Goal: Transaction & Acquisition: Download file/media

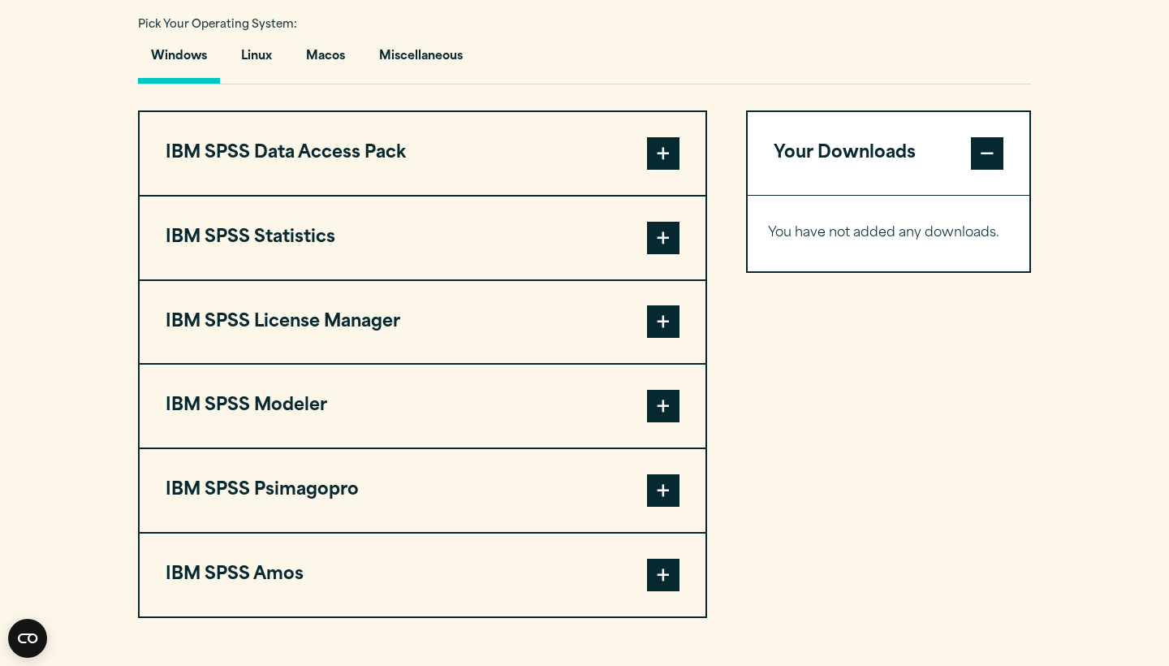
scroll to position [1206, 0]
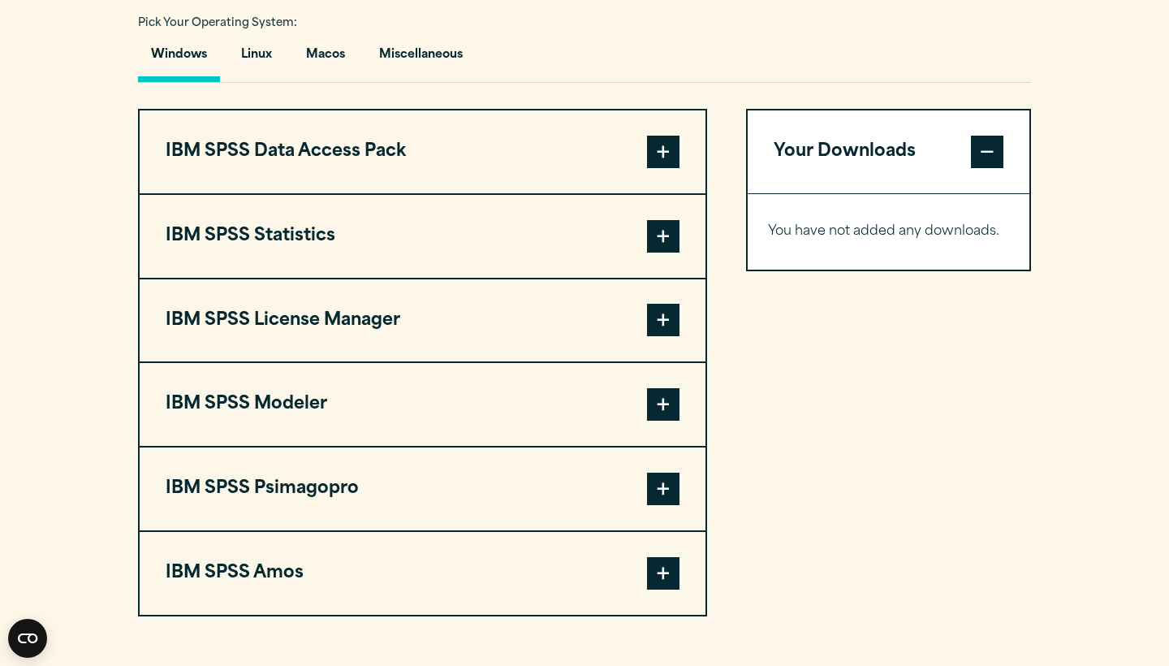
click at [655, 244] on span at bounding box center [663, 236] width 32 height 32
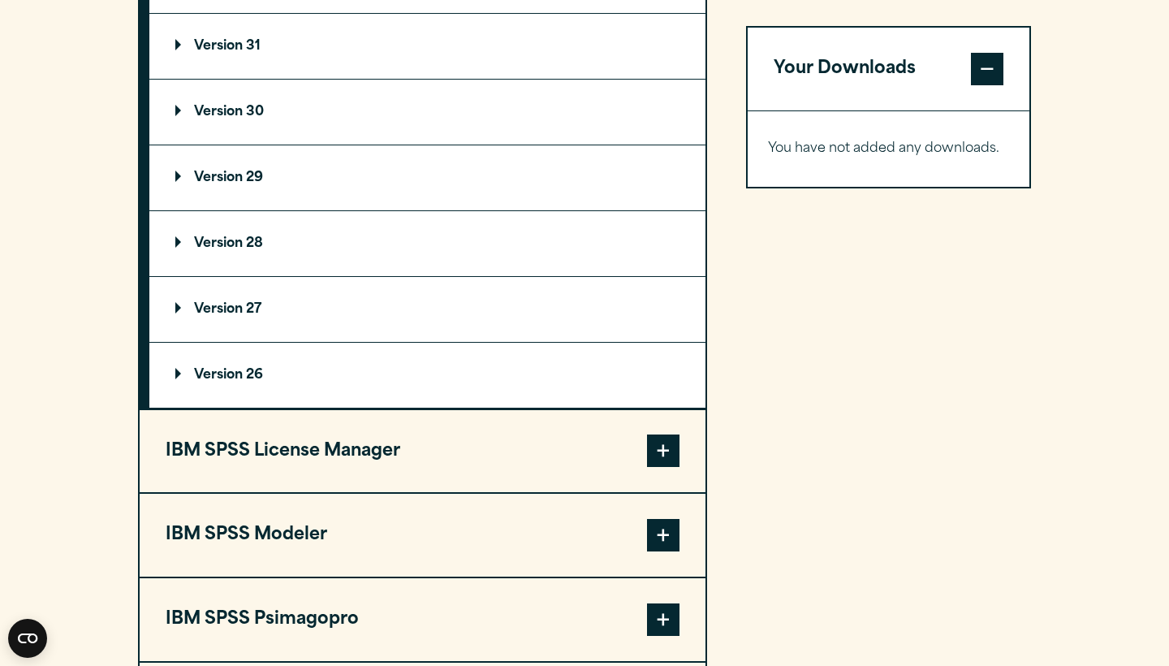
scroll to position [1474, 0]
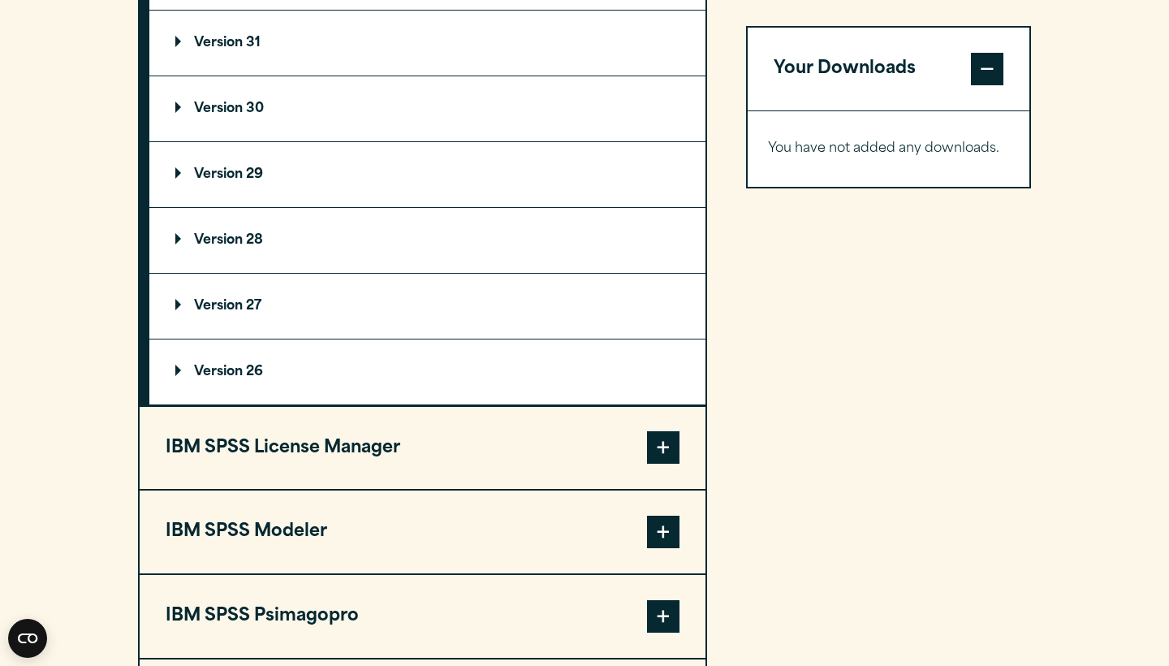
click at [269, 175] on summary "Version 29" at bounding box center [427, 174] width 556 height 65
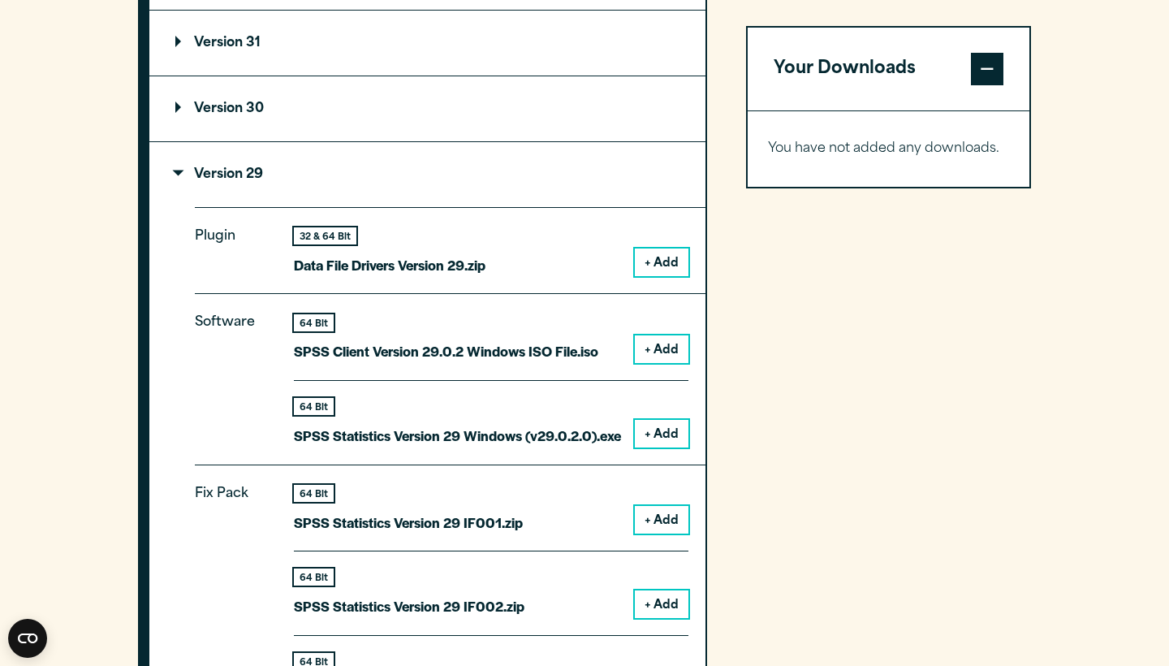
click at [269, 175] on summary "Version 29" at bounding box center [427, 174] width 556 height 65
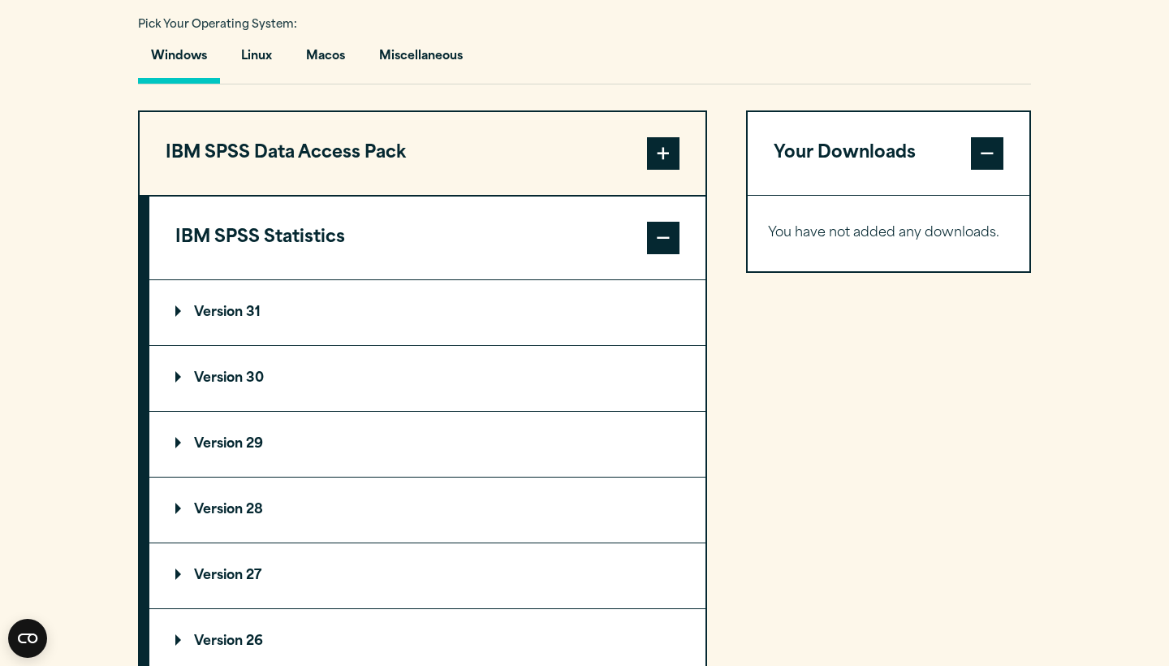
scroll to position [1205, 0]
click at [217, 309] on p "Version 31" at bounding box center [217, 312] width 85 height 13
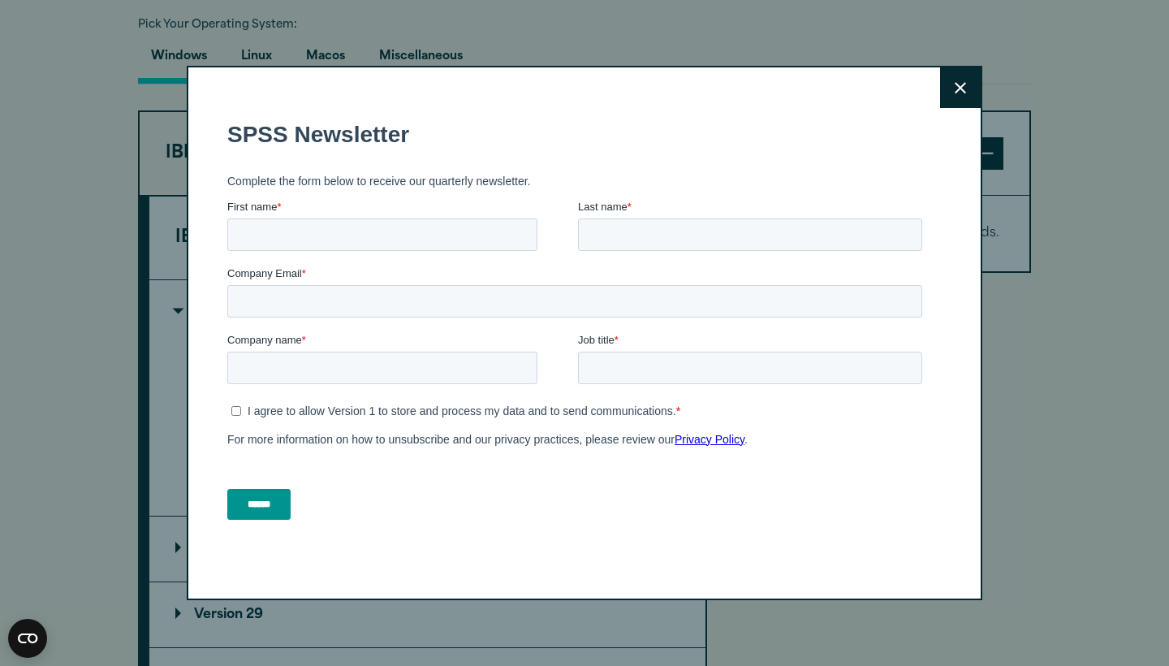
click at [956, 90] on icon at bounding box center [960, 88] width 11 height 12
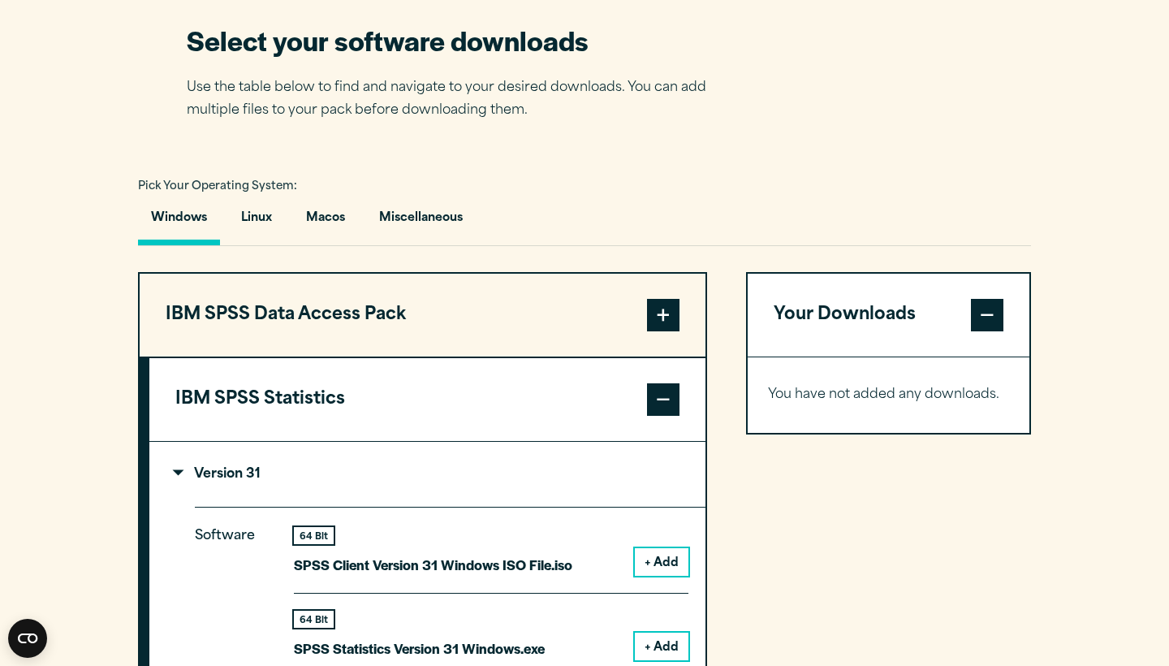
scroll to position [1041, 0]
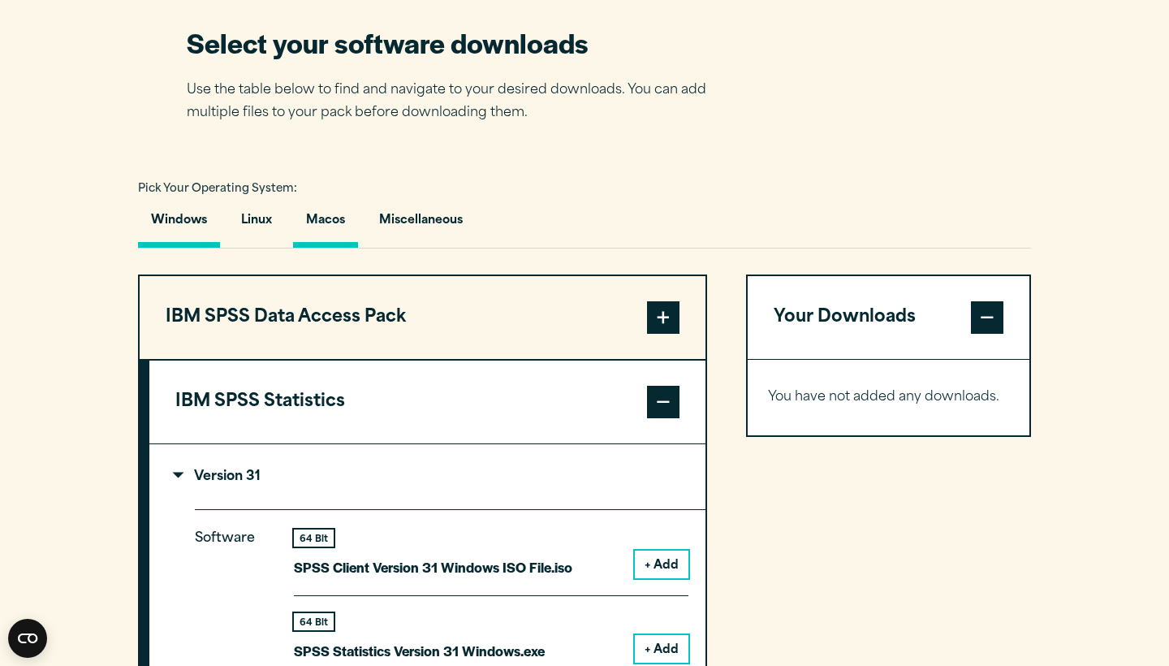
click at [314, 226] on button "Macos" at bounding box center [325, 224] width 65 height 46
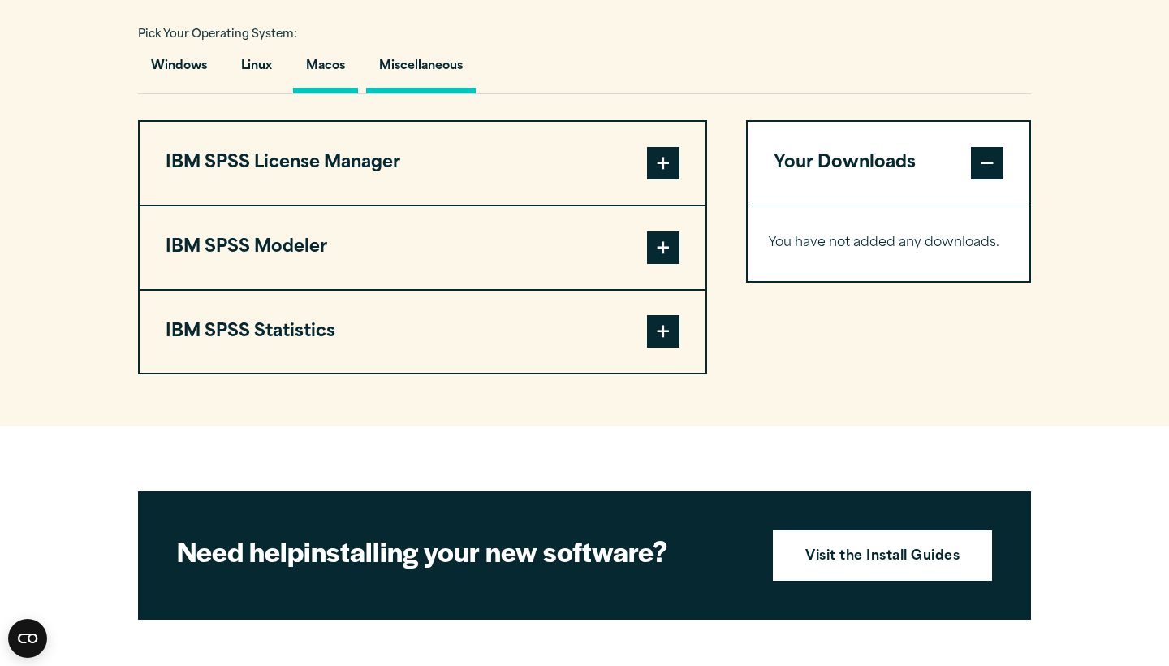
scroll to position [1198, 0]
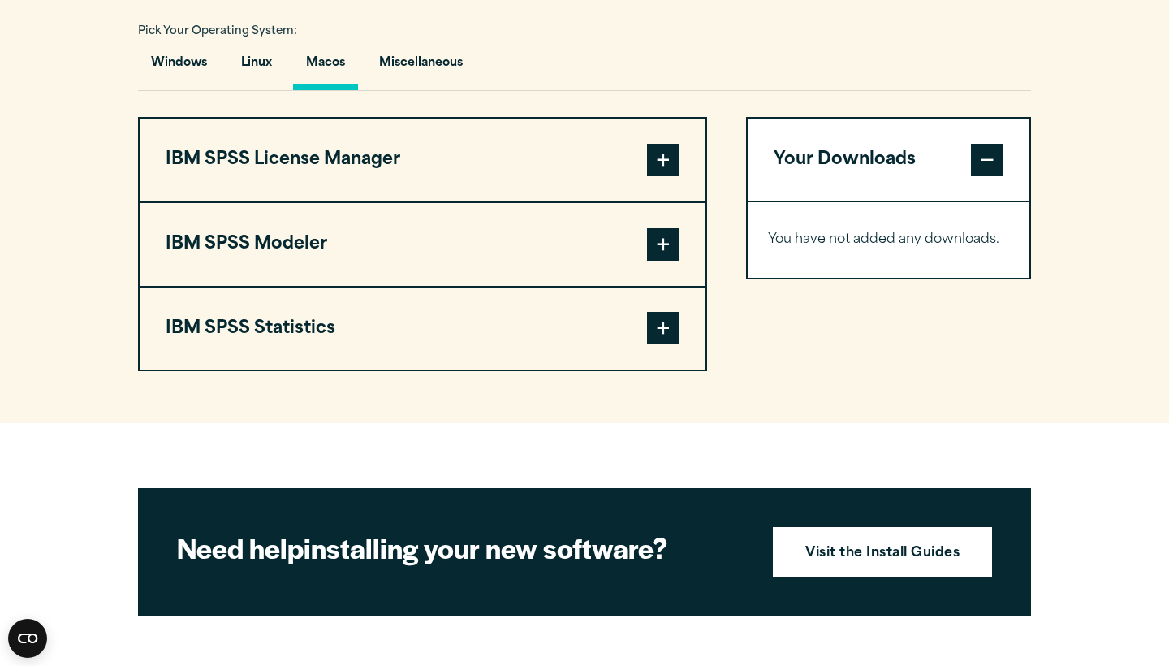
click at [359, 334] on button "IBM SPSS Statistics" at bounding box center [423, 328] width 566 height 83
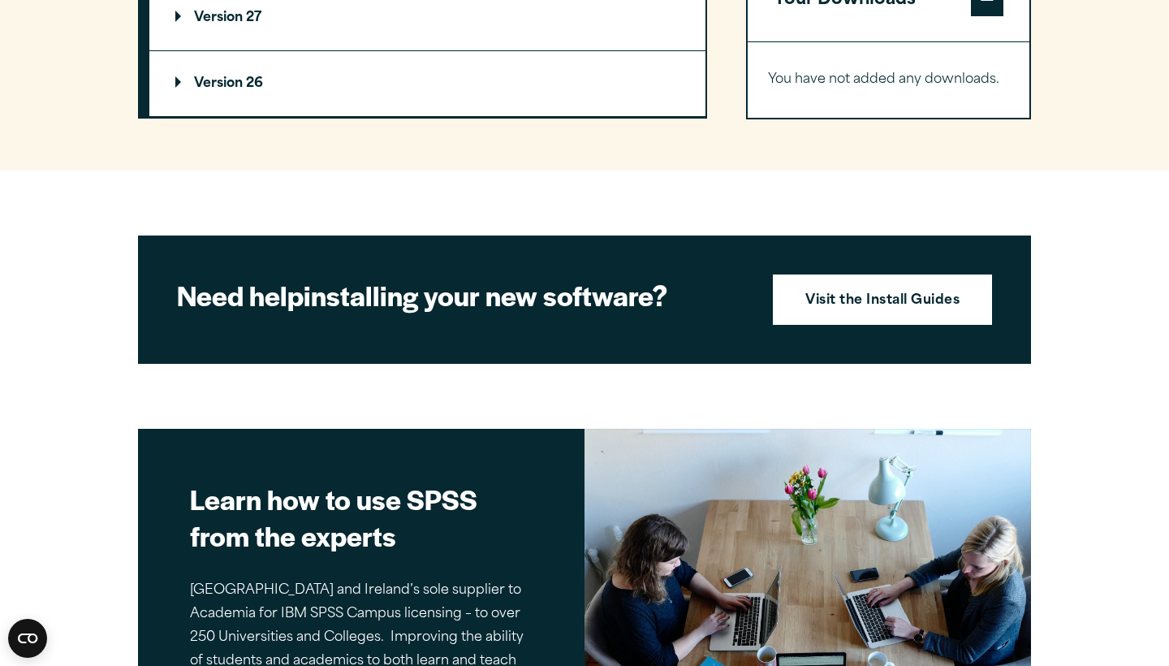
scroll to position [1854, 0]
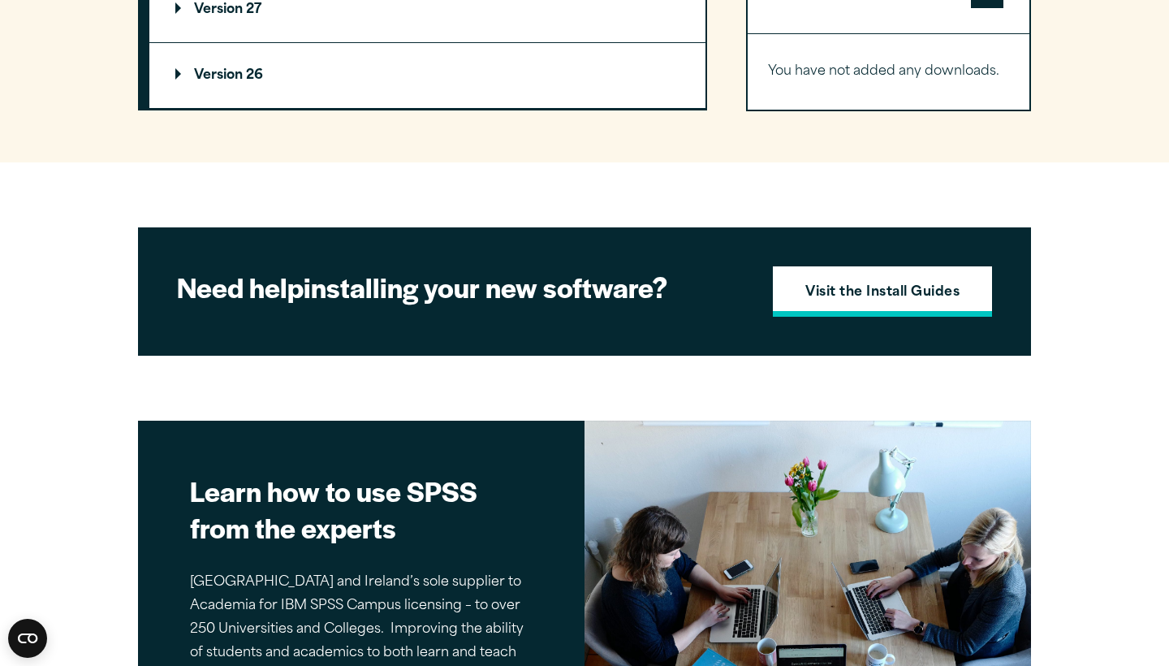
click at [900, 291] on strong "Visit the Install Guides" at bounding box center [882, 292] width 154 height 21
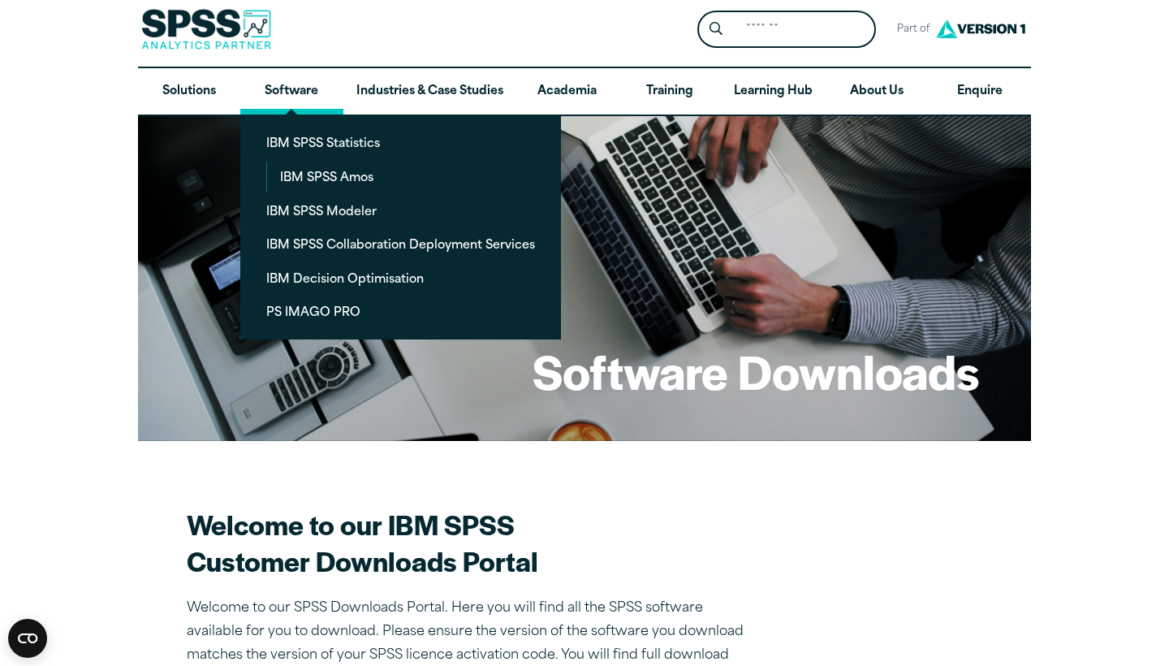
scroll to position [8, 0]
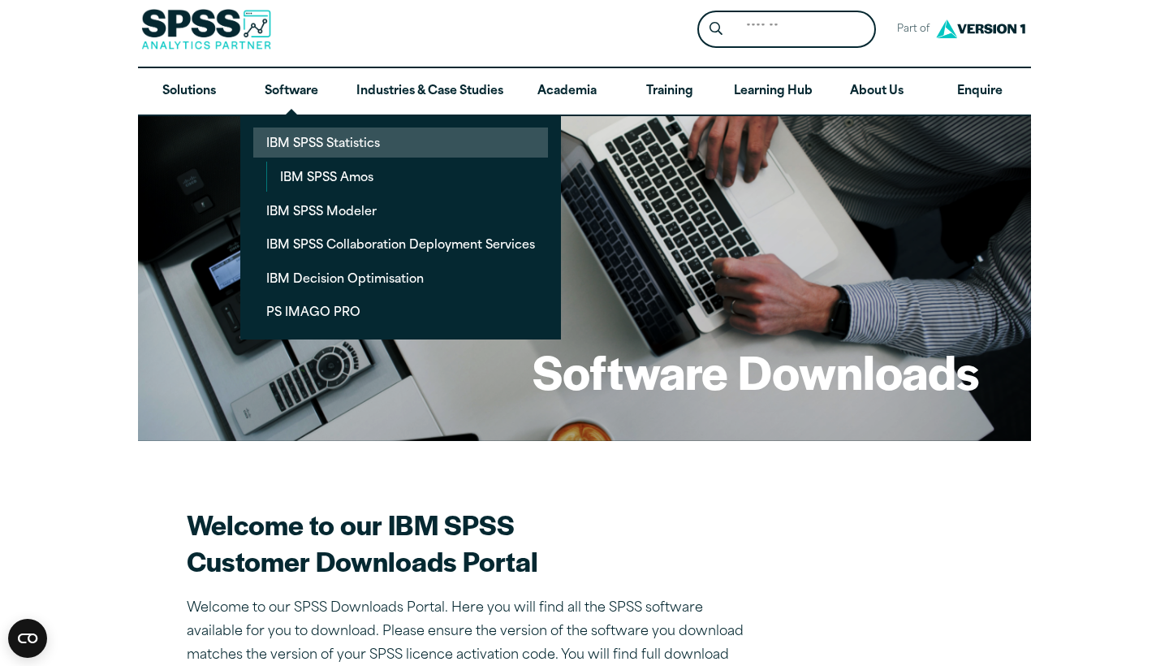
click at [332, 142] on link "IBM SPSS Statistics" at bounding box center [400, 142] width 295 height 30
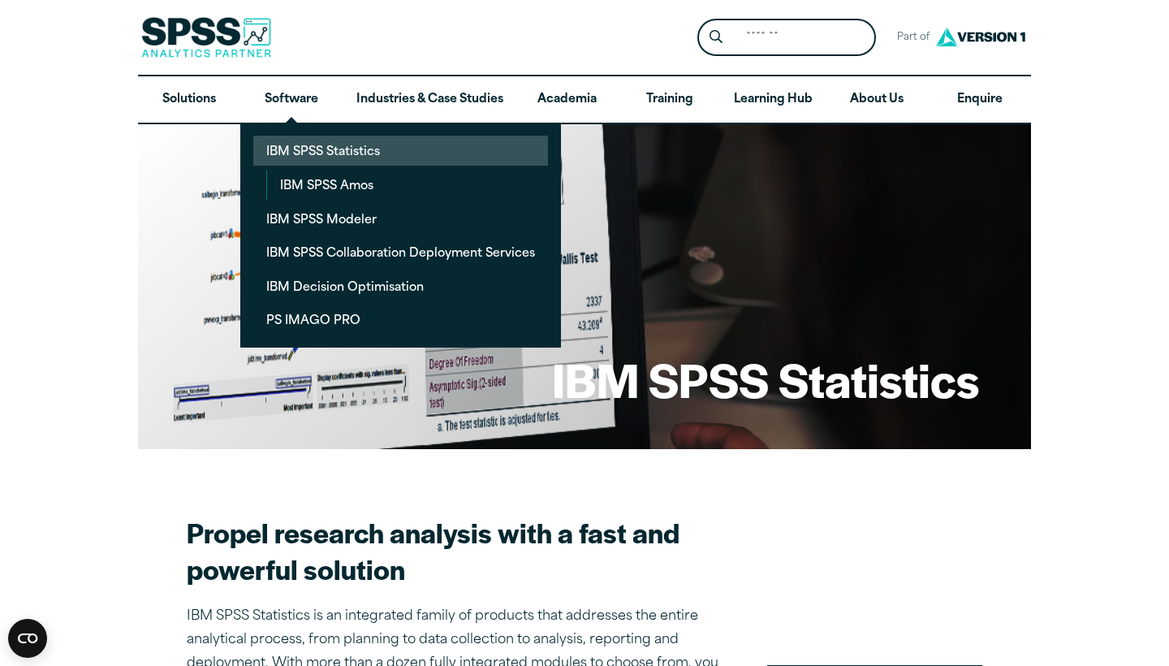
click at [299, 148] on link "IBM SPSS Statistics" at bounding box center [400, 151] width 295 height 30
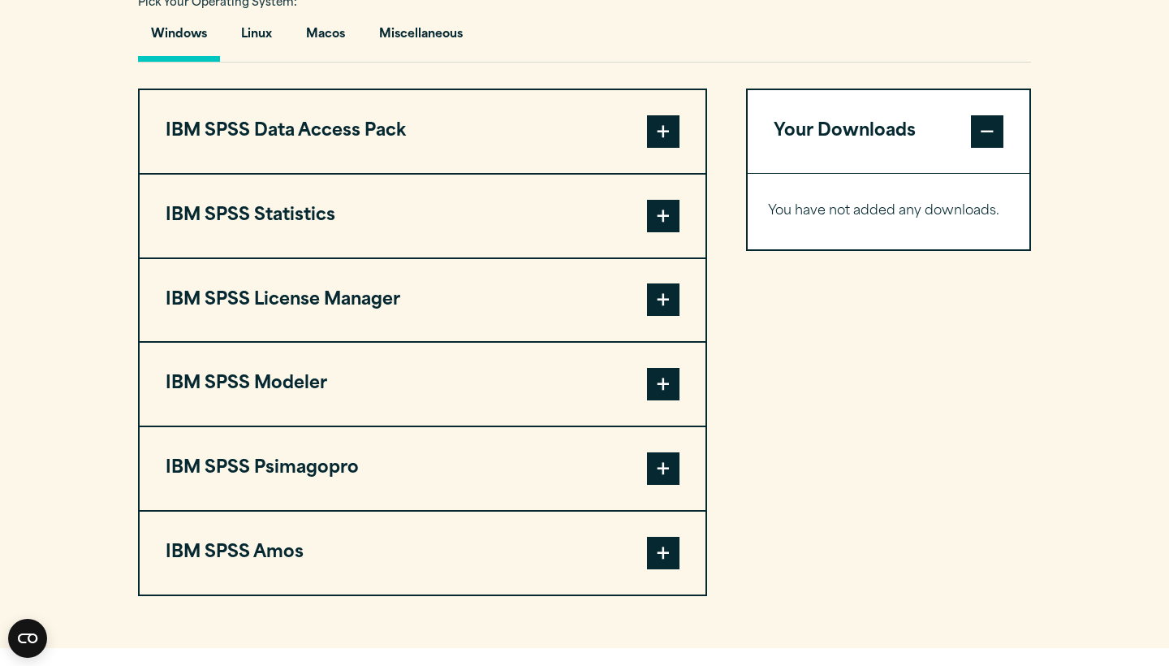
scroll to position [1225, 0]
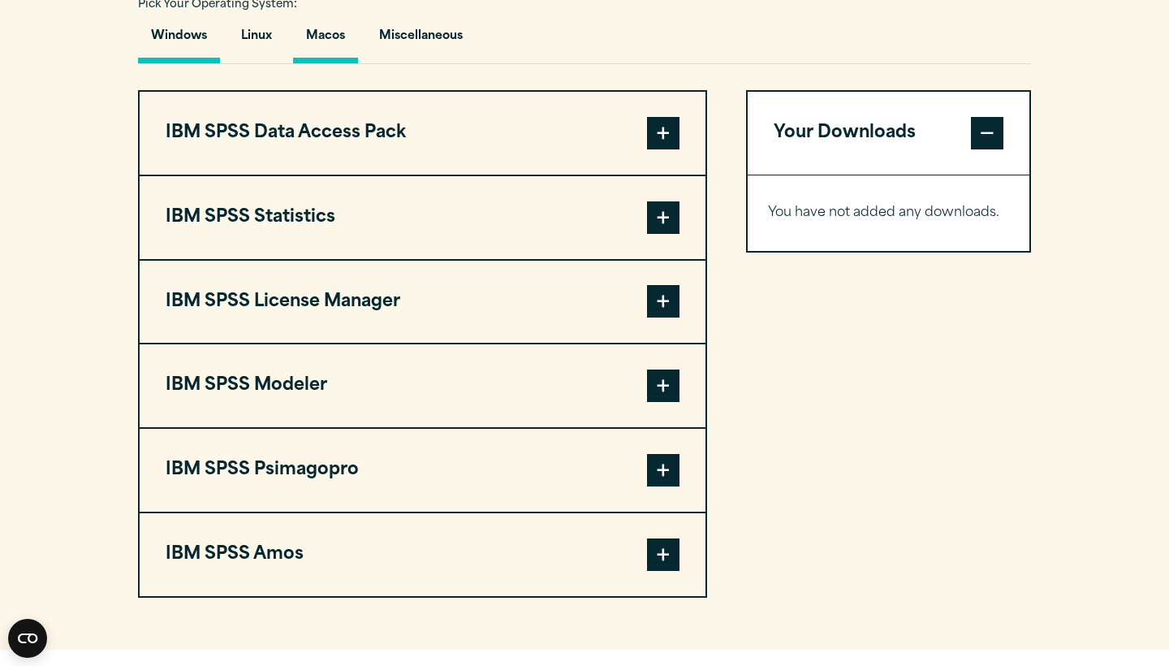
click at [313, 36] on button "Macos" at bounding box center [325, 40] width 65 height 46
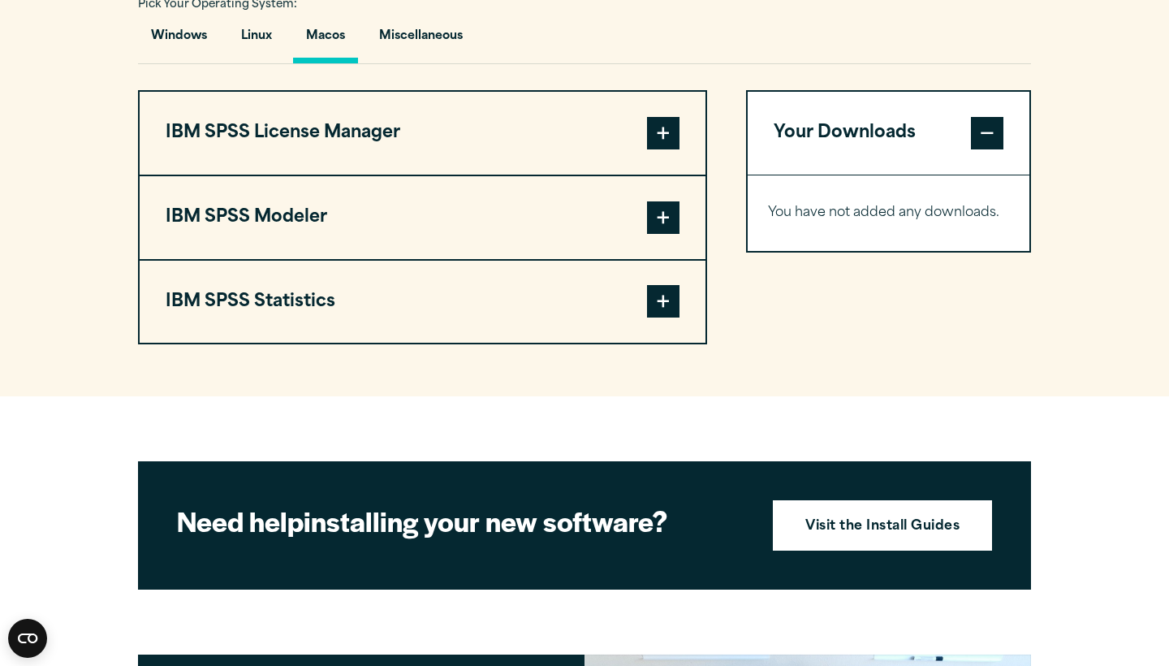
click at [392, 311] on button "IBM SPSS Statistics" at bounding box center [423, 302] width 566 height 83
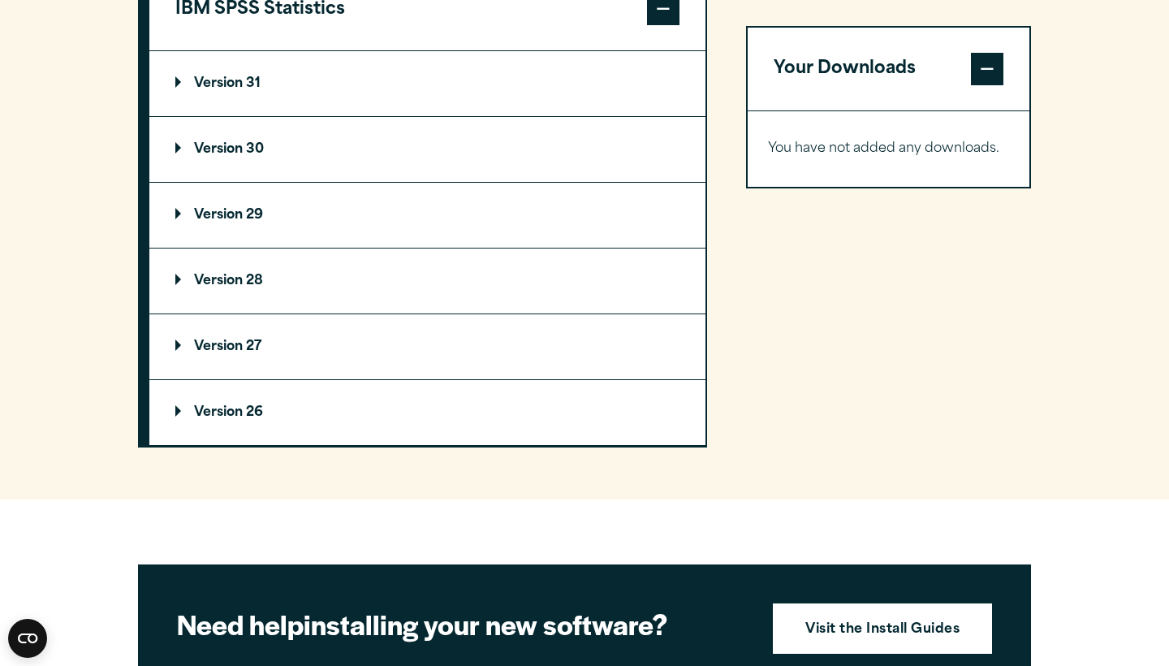
scroll to position [1521, 0]
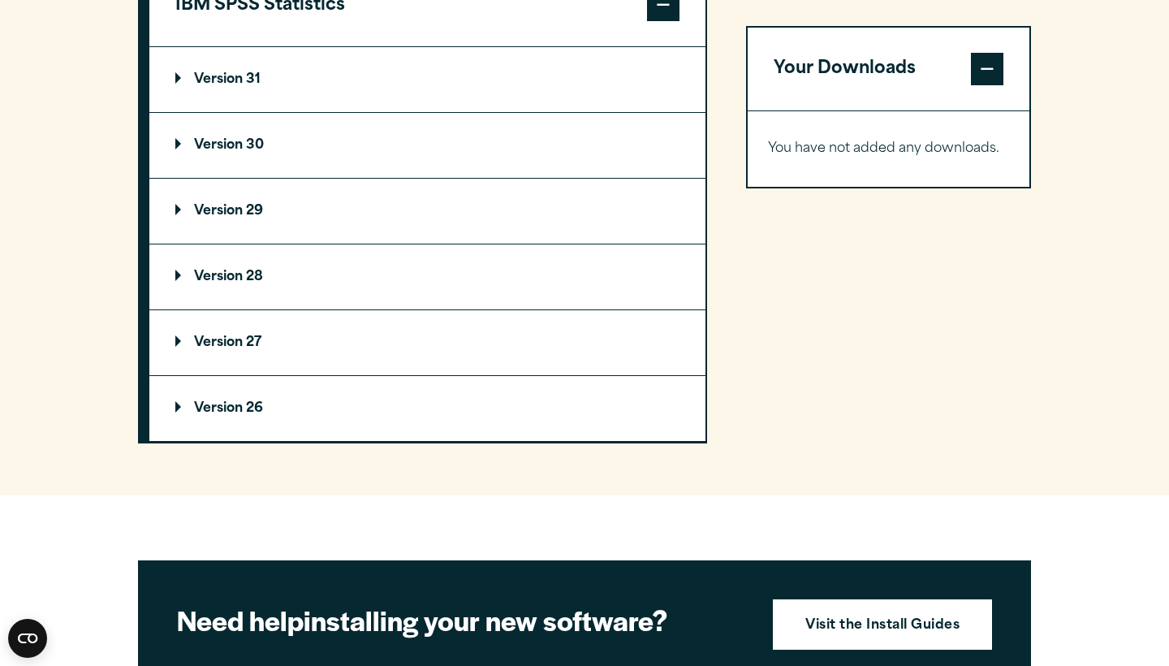
click at [231, 214] on p "Version 29" at bounding box center [219, 211] width 88 height 13
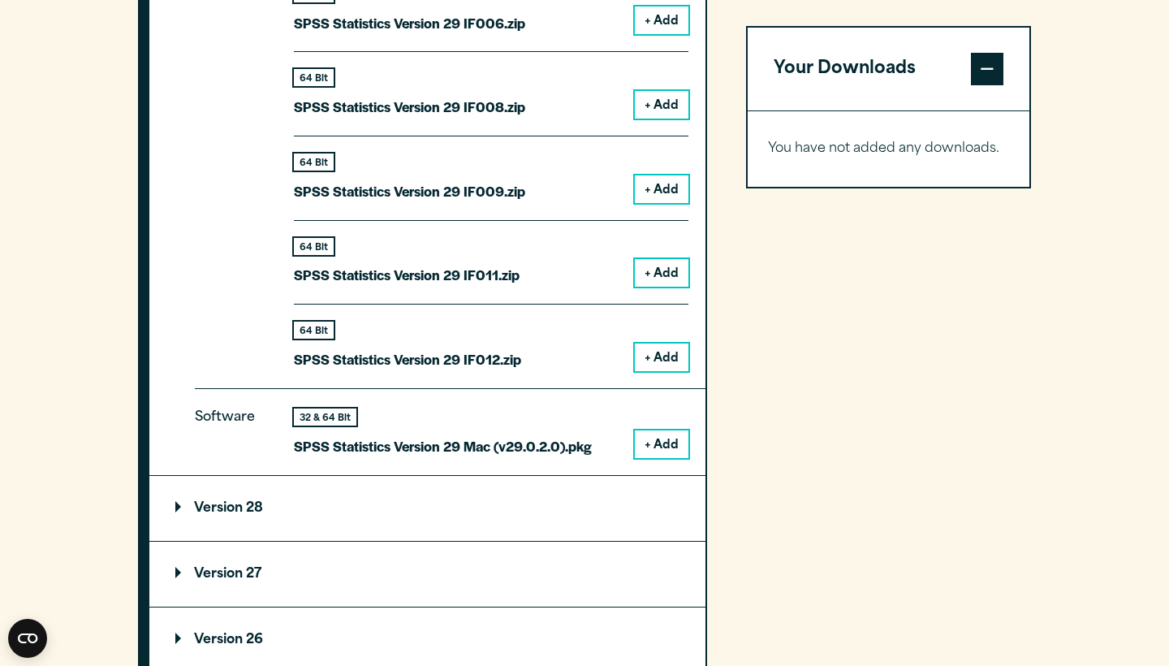
scroll to position [2137, 0]
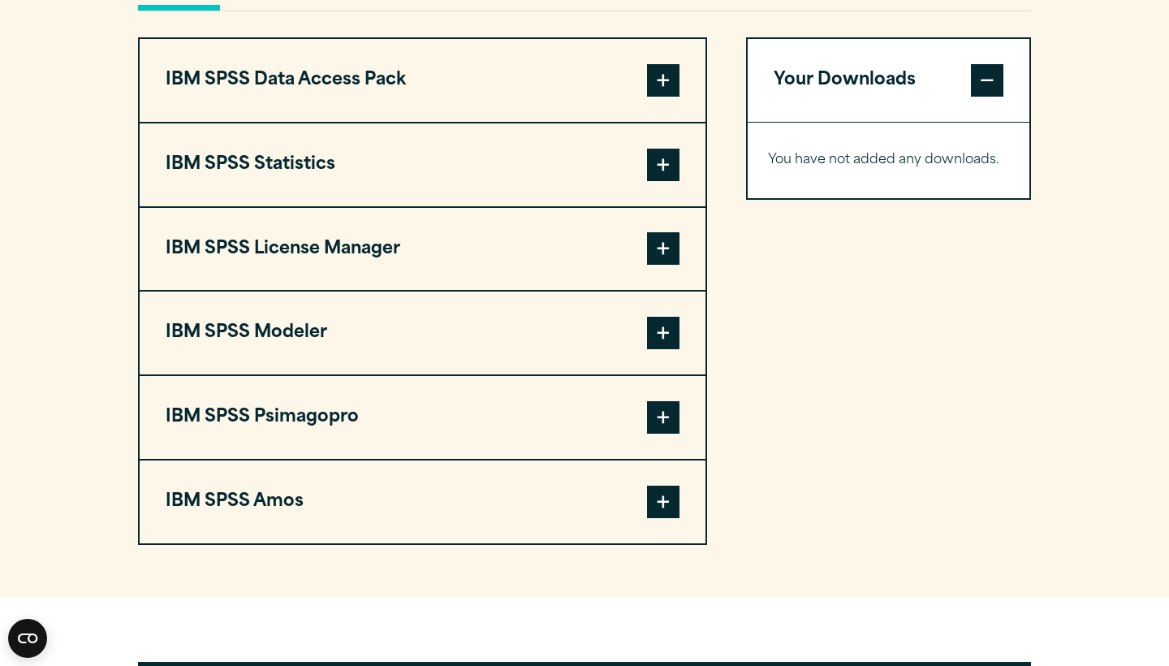
scroll to position [1279, 0]
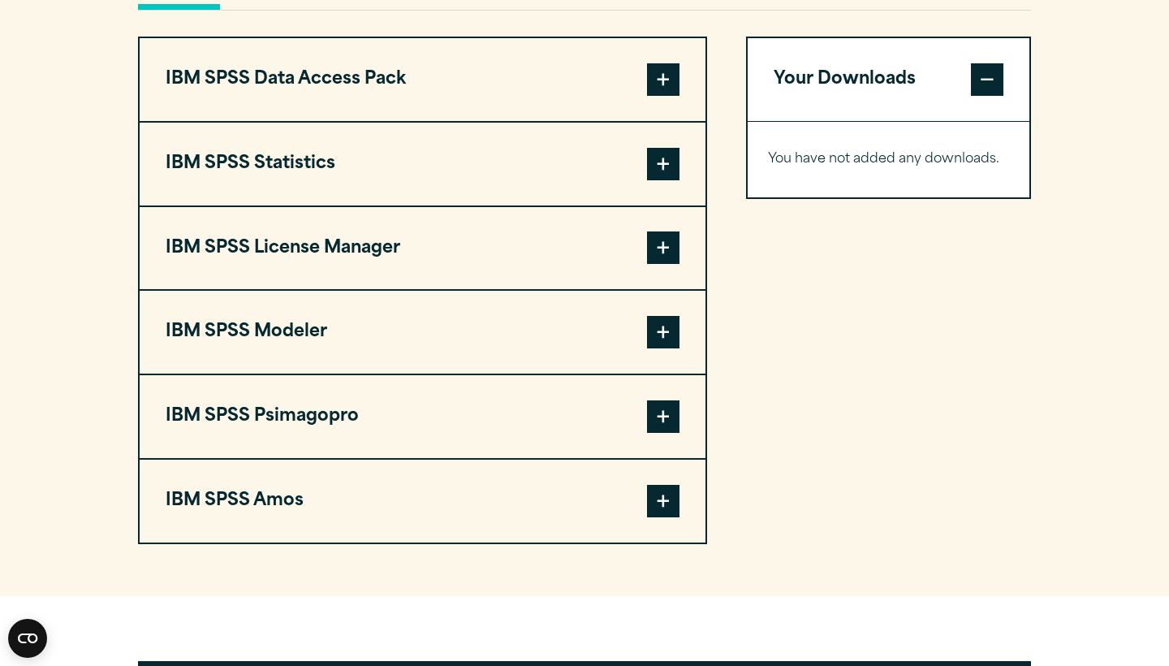
click at [361, 183] on button "IBM SPSS Statistics" at bounding box center [423, 164] width 566 height 83
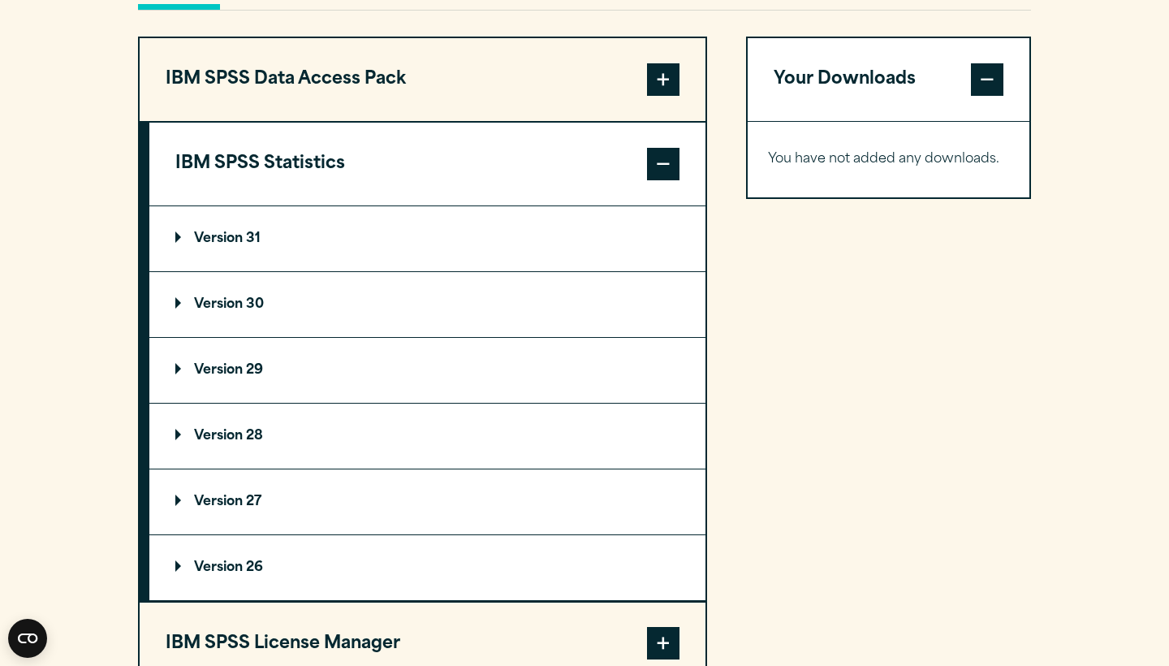
click at [243, 373] on p "Version 29" at bounding box center [219, 370] width 88 height 13
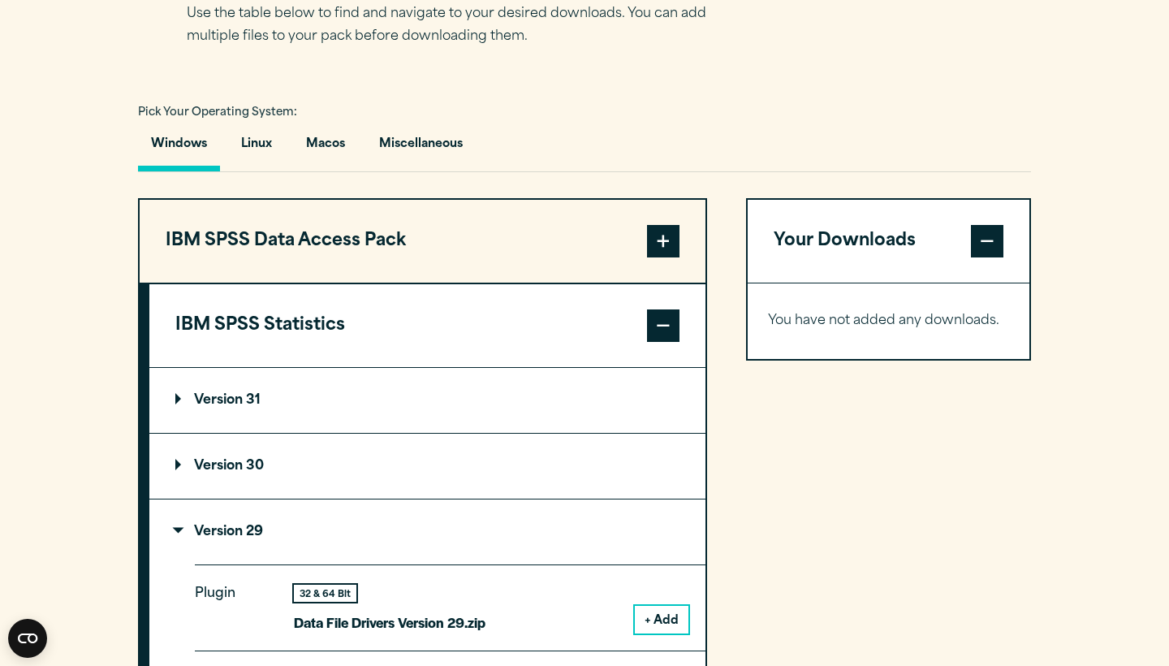
scroll to position [1202, 0]
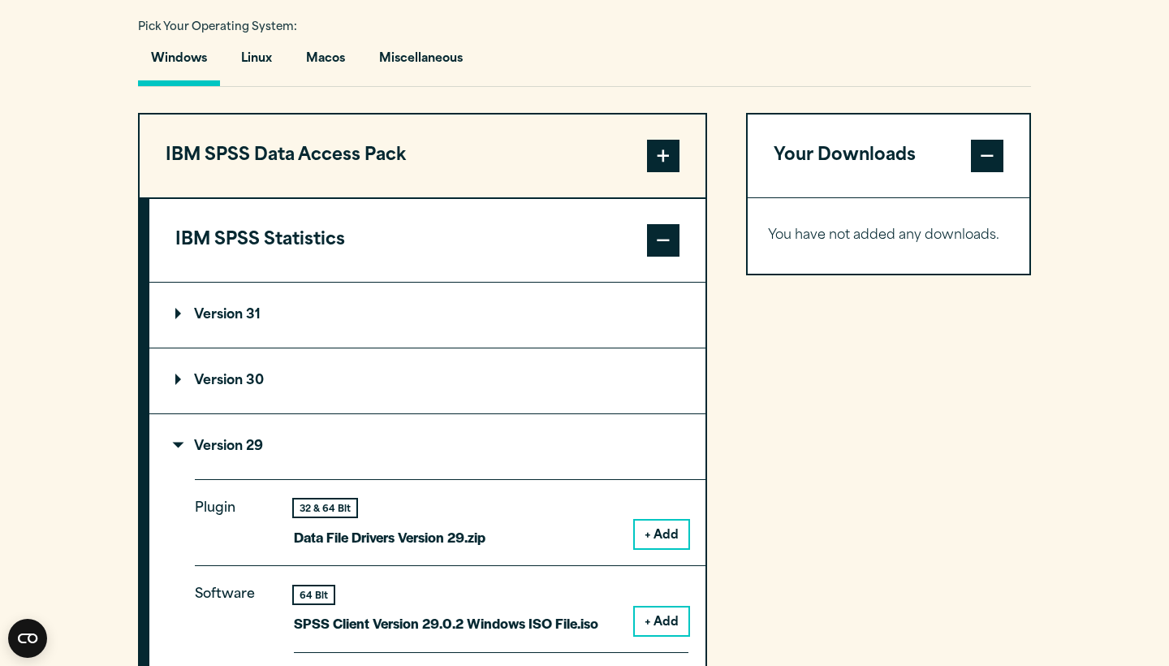
click at [627, 244] on button "IBM SPSS Statistics" at bounding box center [427, 240] width 556 height 83
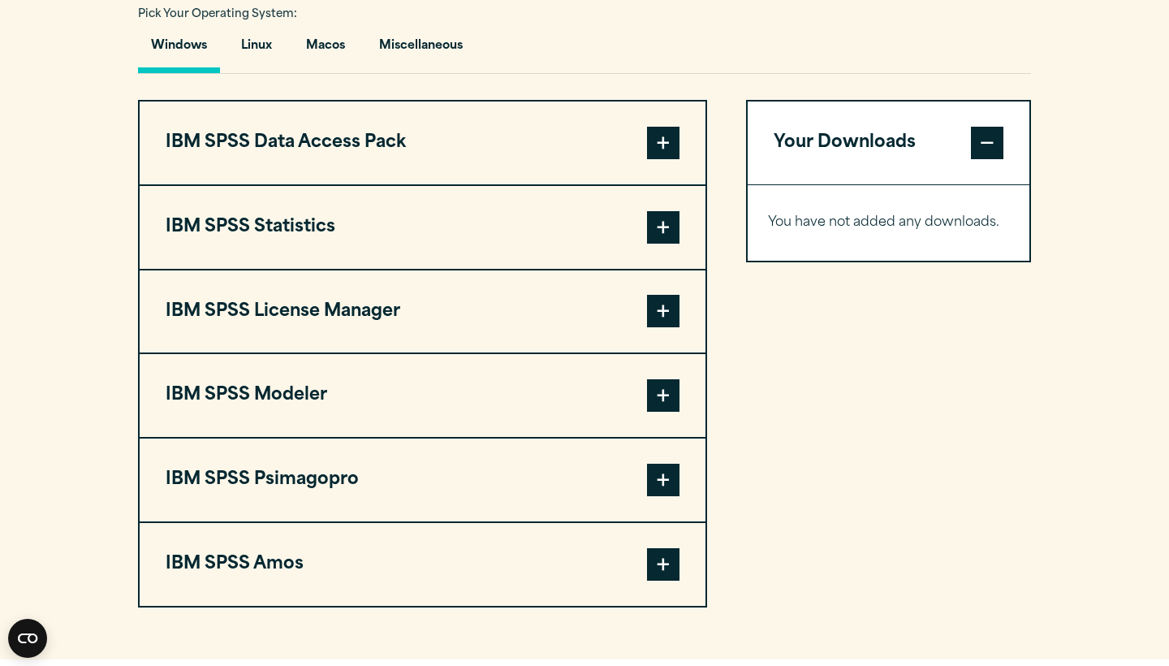
scroll to position [1242, 0]
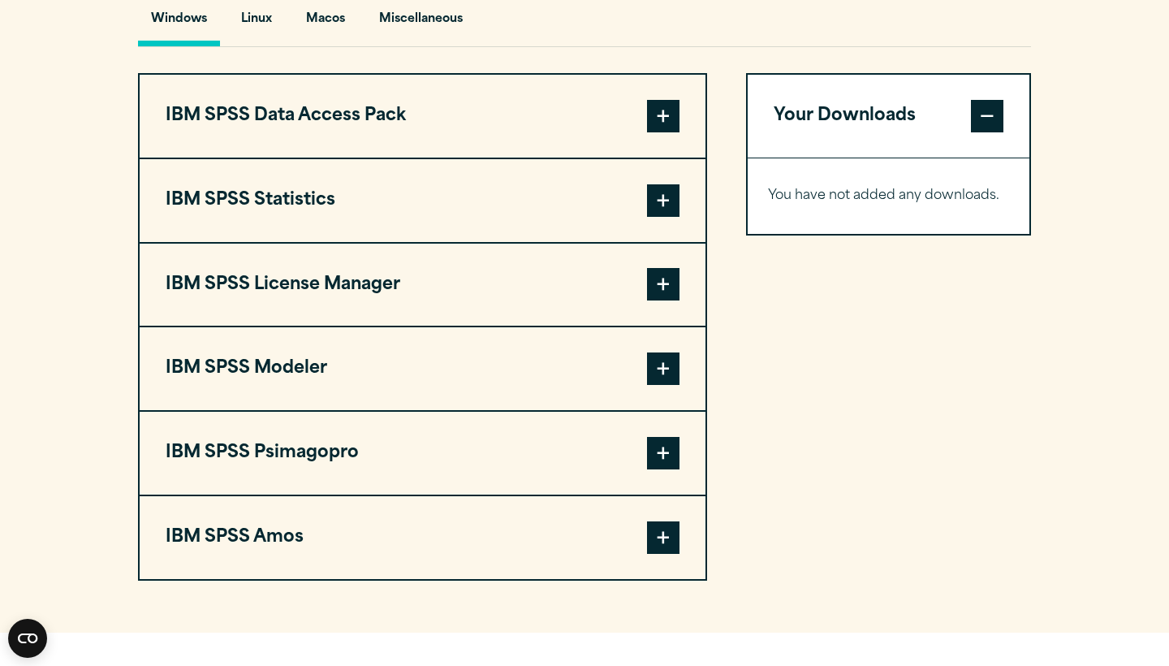
click at [291, 205] on button "IBM SPSS Statistics" at bounding box center [423, 200] width 566 height 83
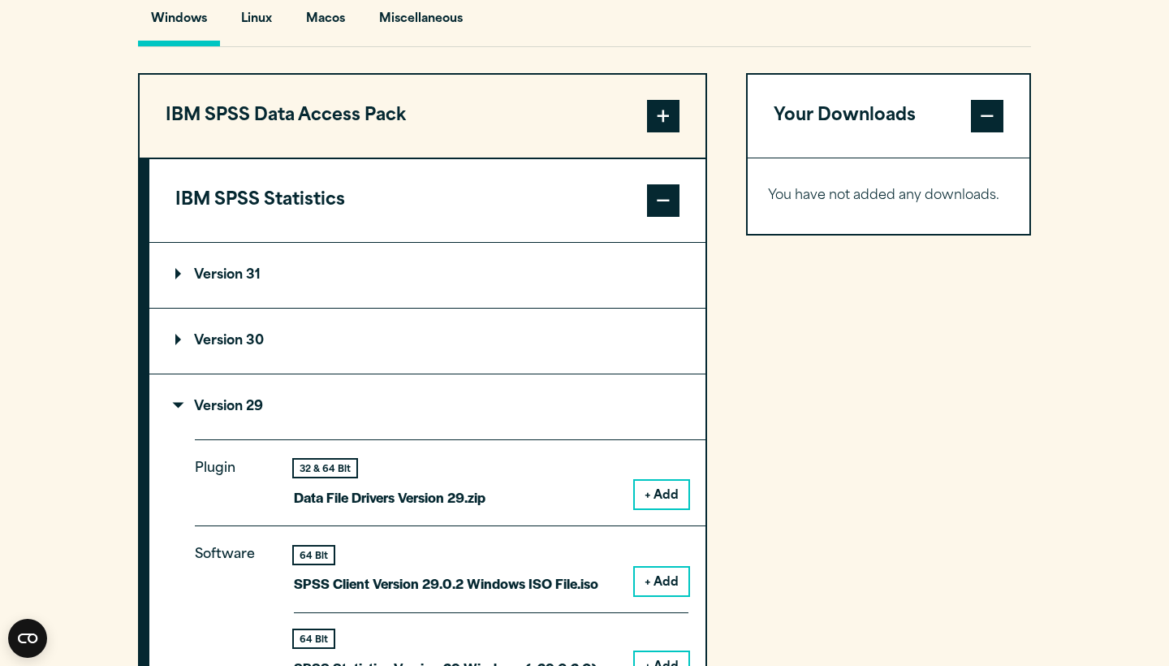
click at [291, 205] on button "IBM SPSS Statistics" at bounding box center [427, 200] width 556 height 83
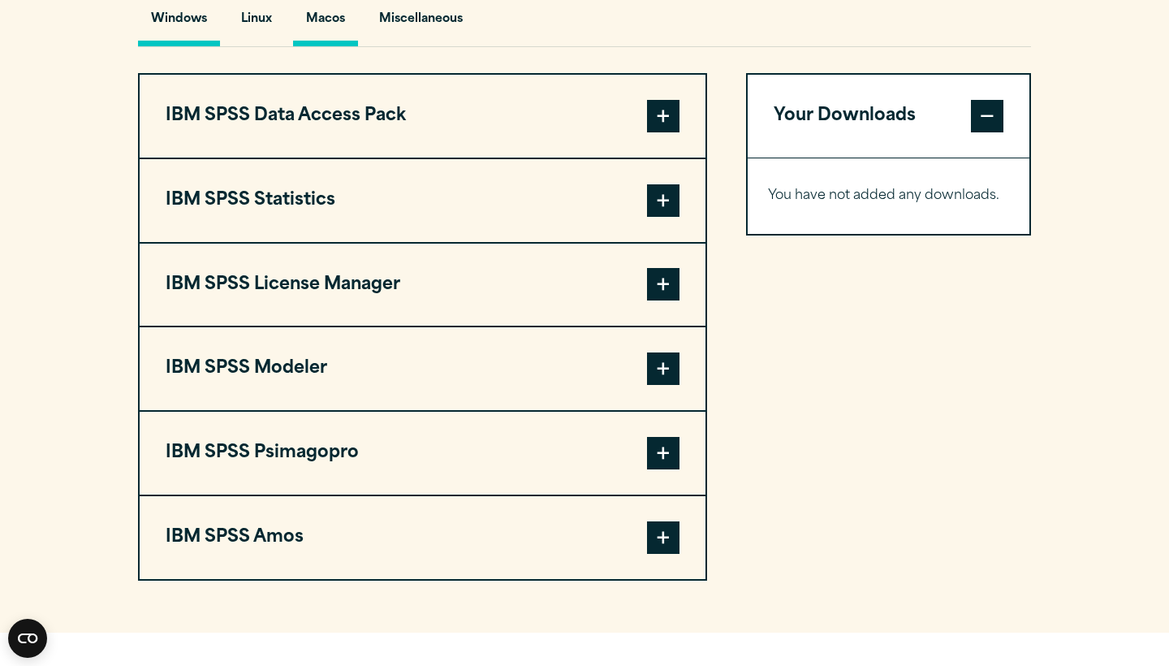
click at [330, 19] on button "Macos" at bounding box center [325, 23] width 65 height 46
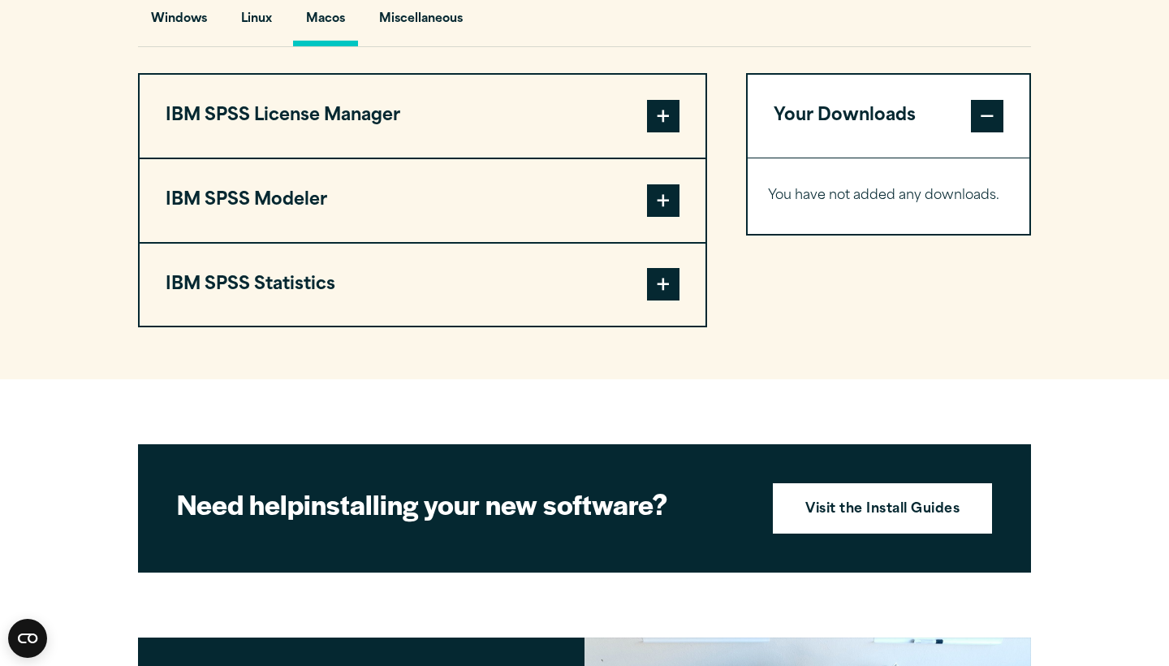
click at [326, 282] on button "IBM SPSS Statistics" at bounding box center [423, 285] width 566 height 83
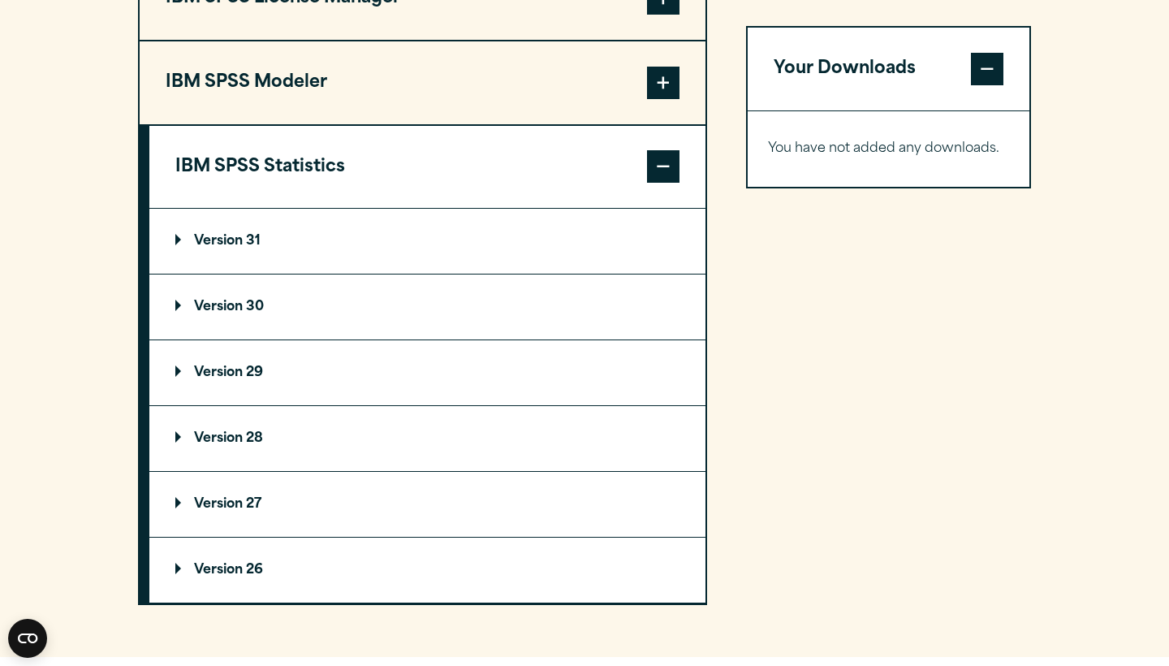
scroll to position [1369, 0]
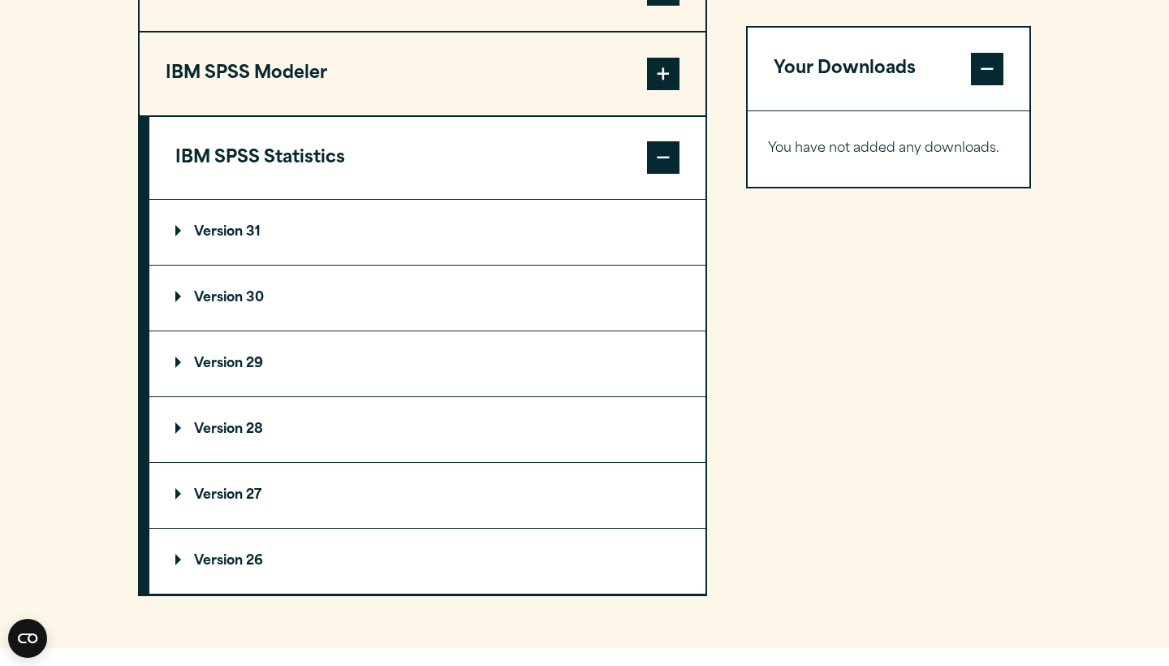
click at [263, 365] on p "Version 29" at bounding box center [219, 363] width 88 height 13
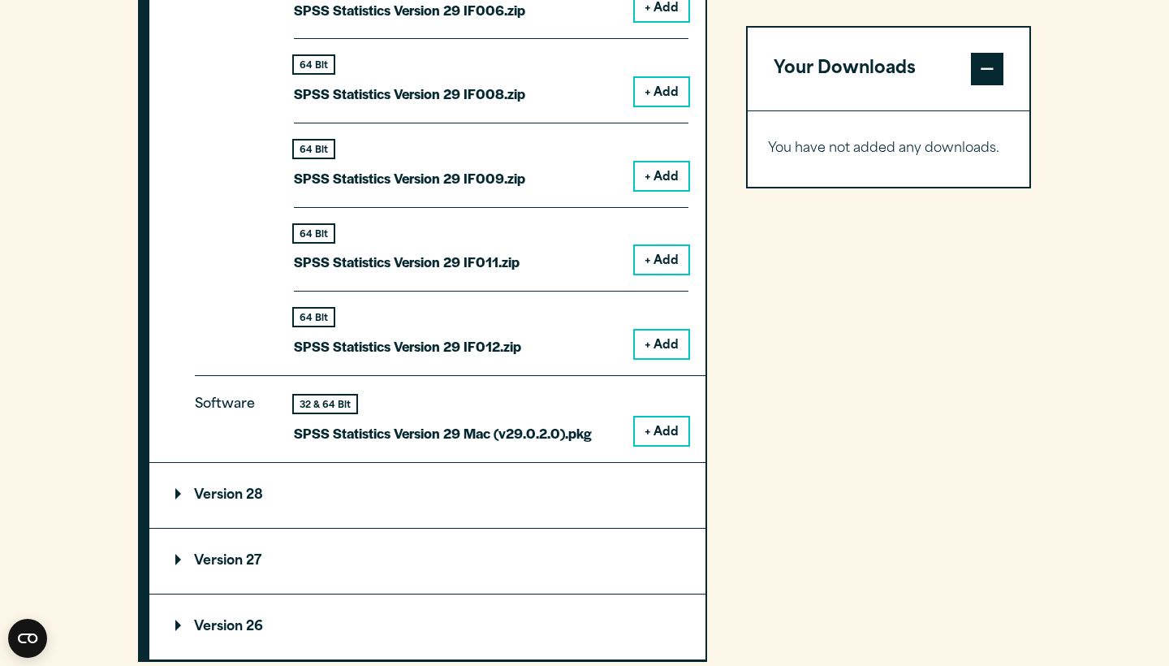
scroll to position [2150, 0]
click at [649, 428] on button "+ Add" at bounding box center [662, 430] width 54 height 28
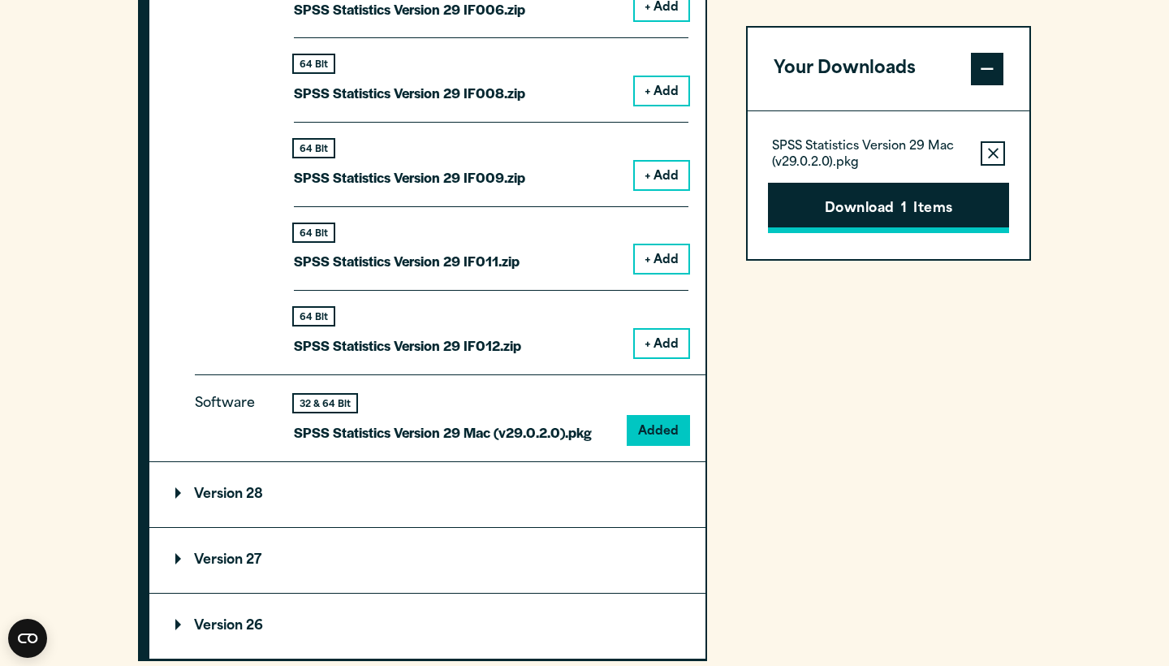
click at [846, 196] on button "Download 1 Items" at bounding box center [888, 208] width 241 height 50
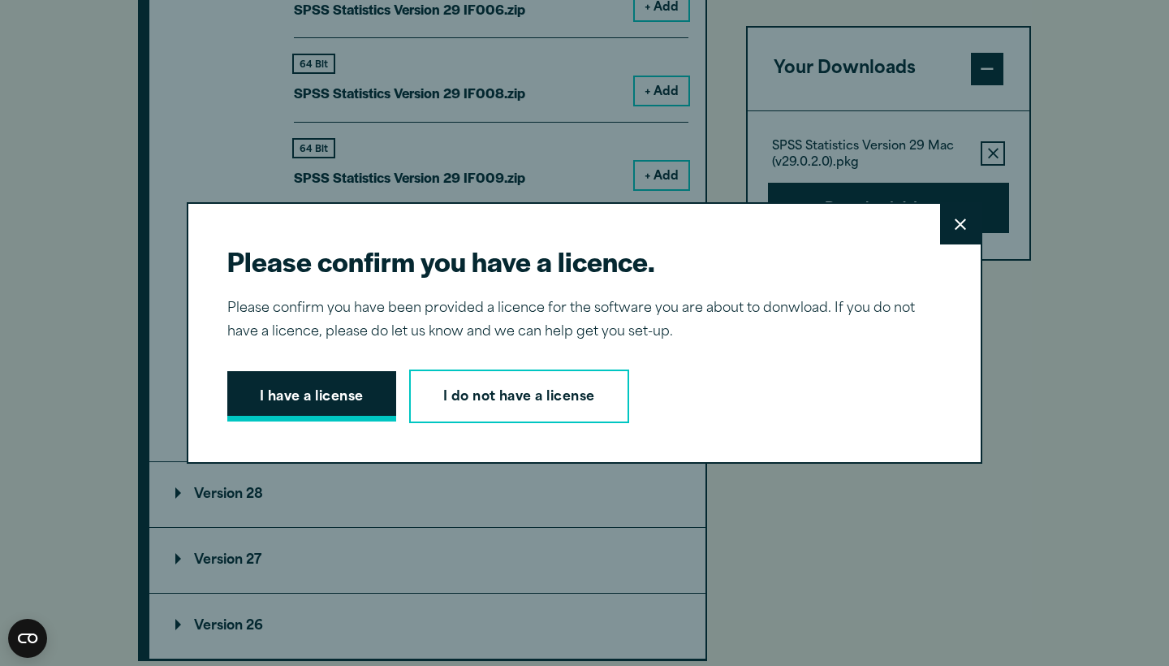
click at [322, 392] on button "I have a license" at bounding box center [311, 396] width 169 height 50
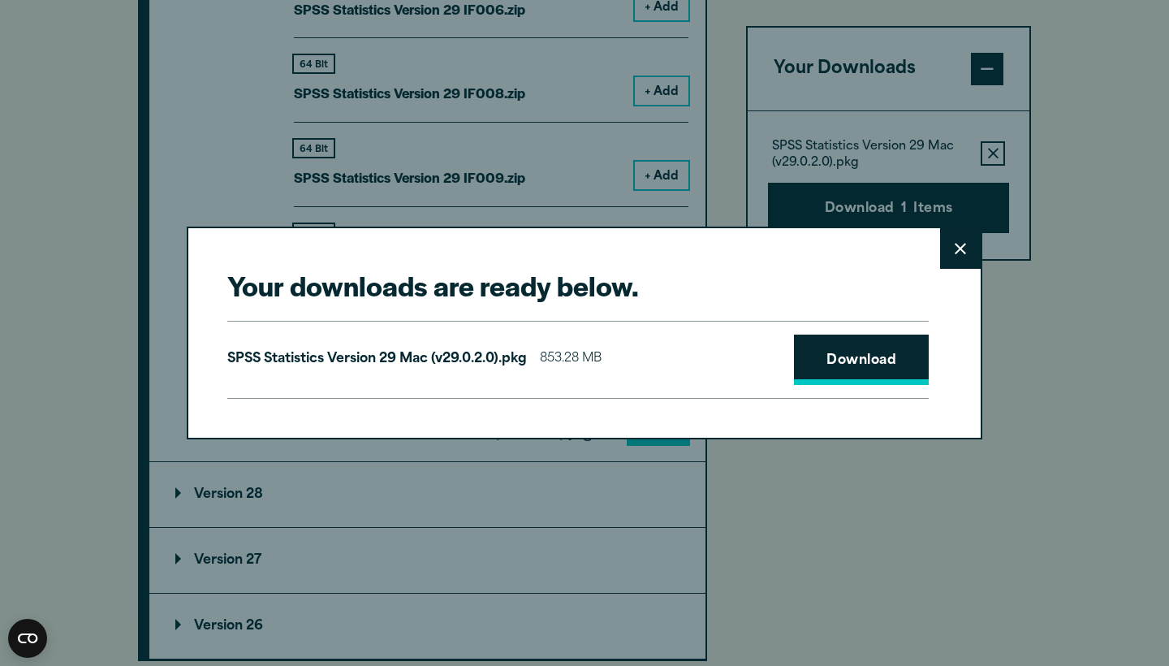
click at [863, 366] on link "Download" at bounding box center [861, 359] width 135 height 50
